Goal: Task Accomplishment & Management: Manage account settings

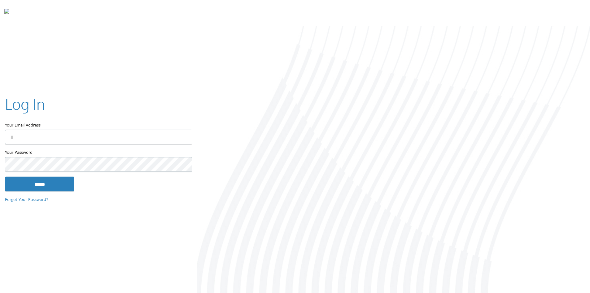
click at [69, 133] on input "Your Email Address" at bounding box center [98, 136] width 187 height 15
type input "**********"
click at [5, 176] on input "******" at bounding box center [39, 183] width 69 height 15
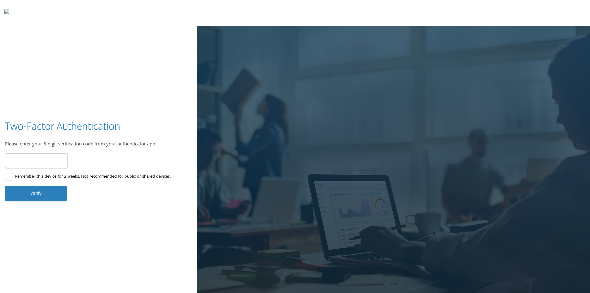
type input "******"
